Goal: Task Accomplishment & Management: Use online tool/utility

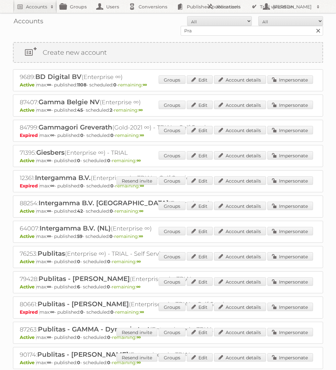
type input "Praxis"
click at [313, 26] on input "Search" at bounding box center [318, 31] width 10 height 10
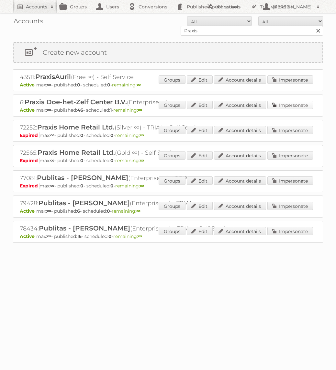
click at [306, 107] on link "Impersonate" at bounding box center [291, 105] width 46 height 8
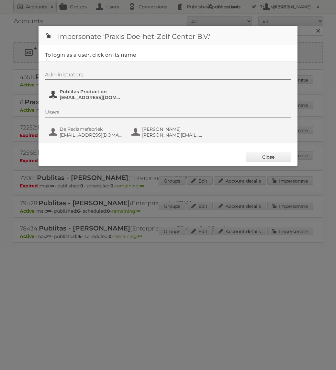
click at [92, 95] on span "[EMAIL_ADDRESS][DOMAIN_NAME]" at bounding box center [91, 98] width 63 height 6
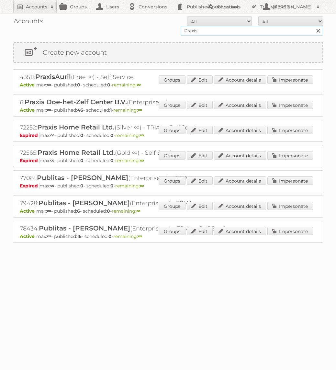
click at [238, 27] on input "Praxis" at bounding box center [252, 31] width 143 height 10
type input "J"
type input "Holland & Barrett"
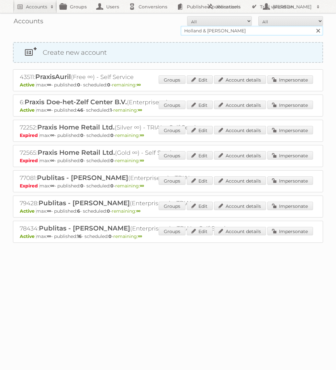
click at [313, 26] on input "Search" at bounding box center [318, 31] width 10 height 10
